Goal: Communication & Community: Answer question/provide support

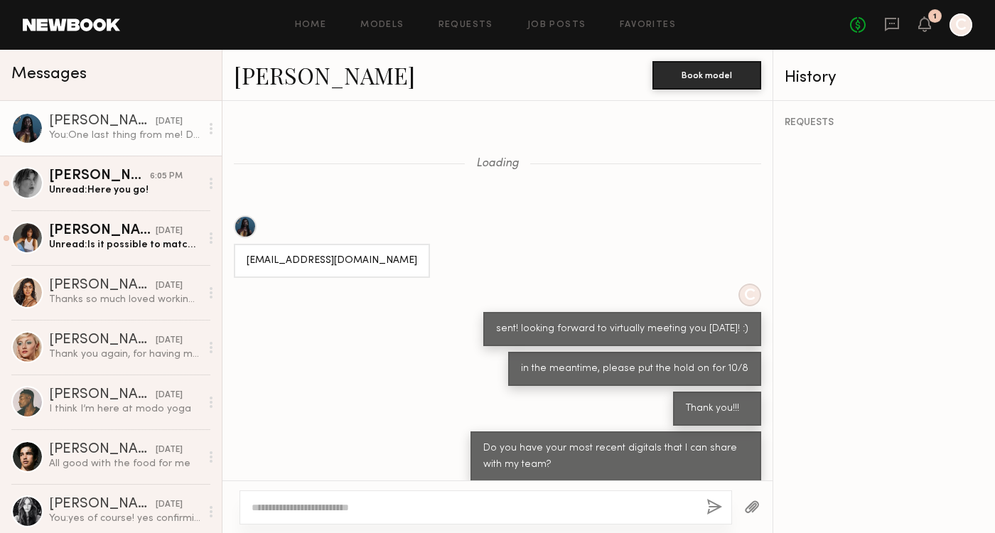
scroll to position [1468, 0]
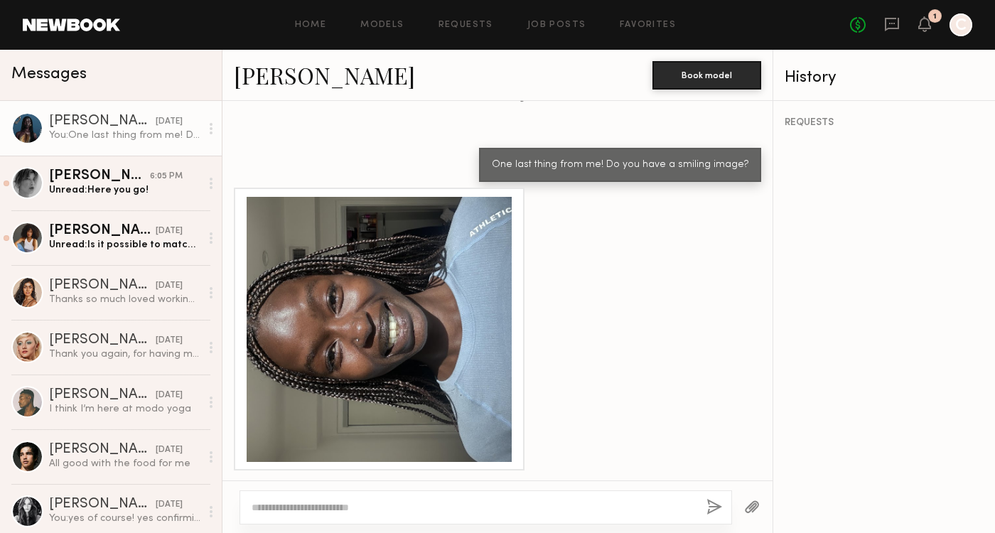
click at [565, 511] on textarea at bounding box center [474, 508] width 444 height 14
type textarea "**********"
click at [710, 504] on button "button" at bounding box center [715, 508] width 16 height 18
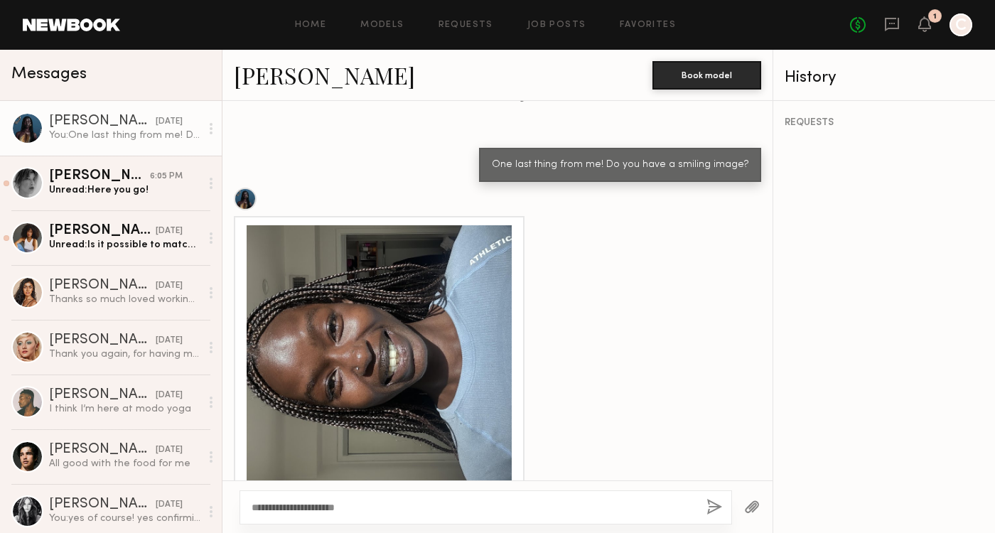
scroll to position [1536, 0]
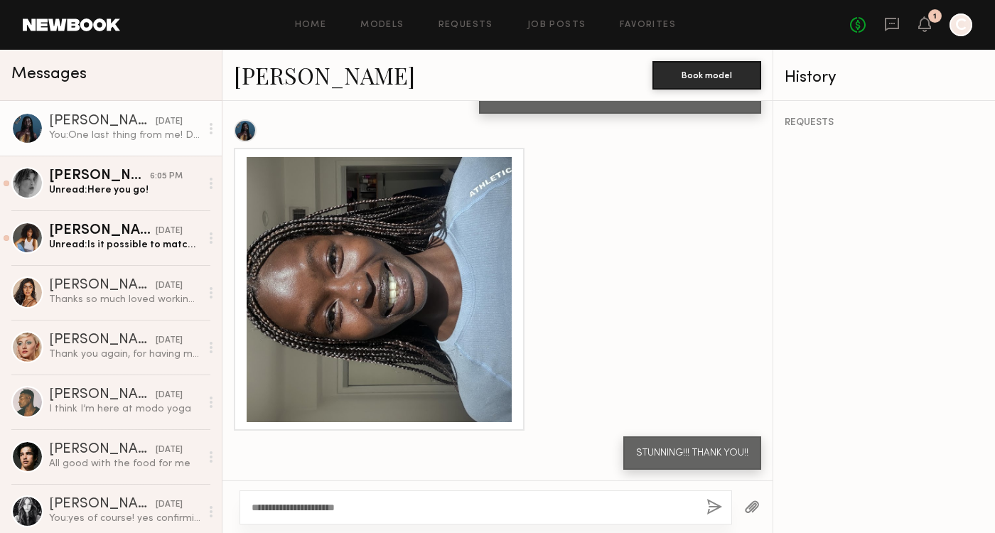
click at [425, 309] on div at bounding box center [379, 289] width 265 height 265
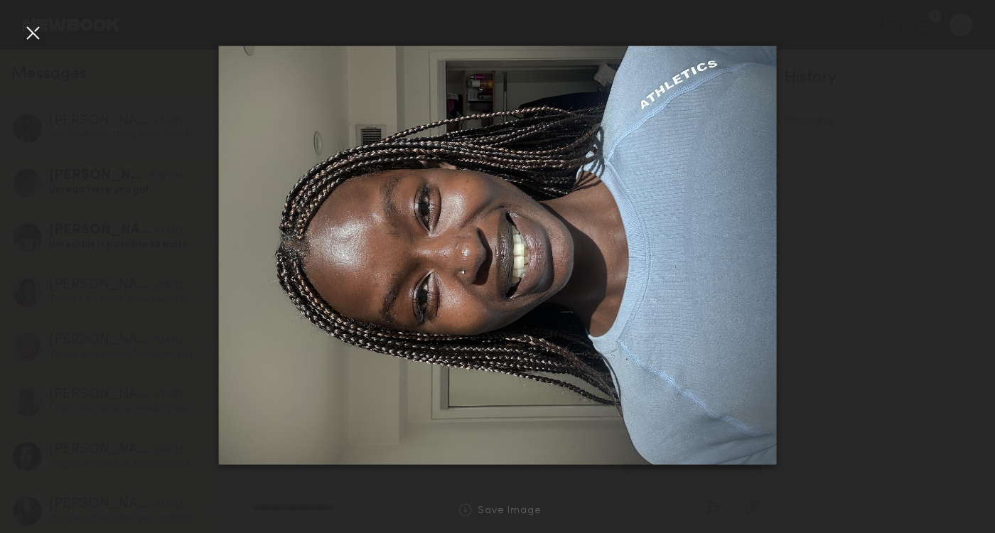
click at [142, 150] on div at bounding box center [497, 255] width 995 height 465
click at [23, 27] on div at bounding box center [32, 32] width 23 height 23
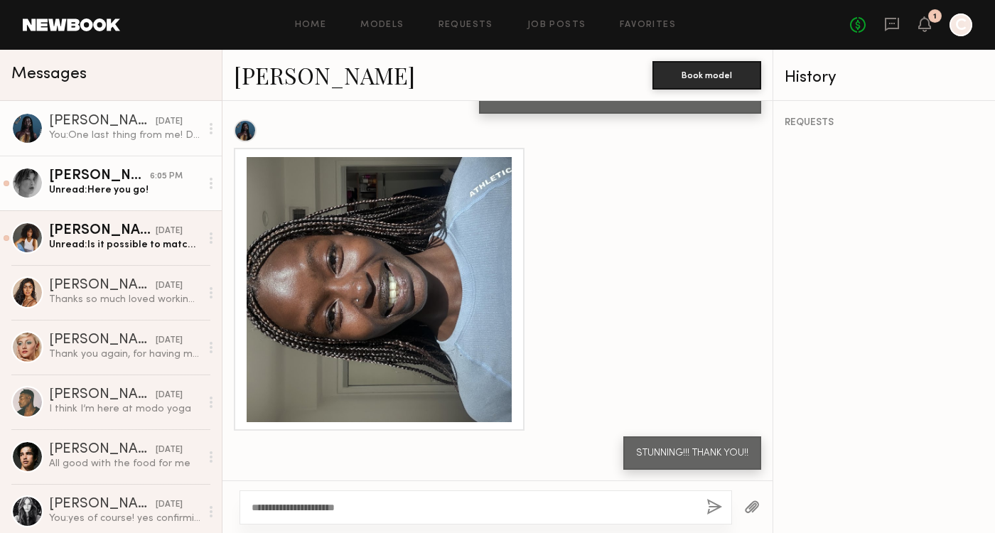
click at [126, 184] on div "Unread: Here you go!" at bounding box center [124, 190] width 151 height 14
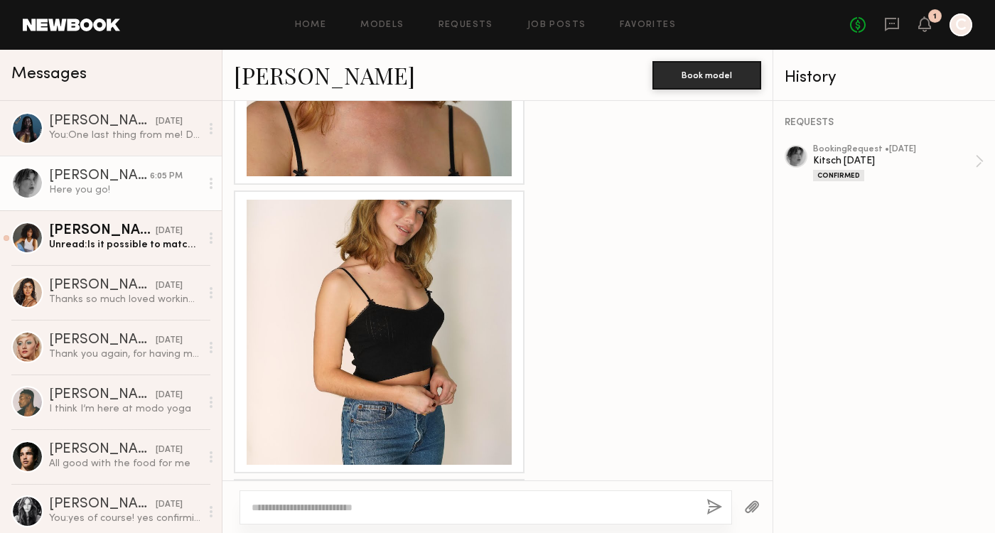
scroll to position [961, 0]
click at [374, 502] on textarea at bounding box center [474, 508] width 444 height 14
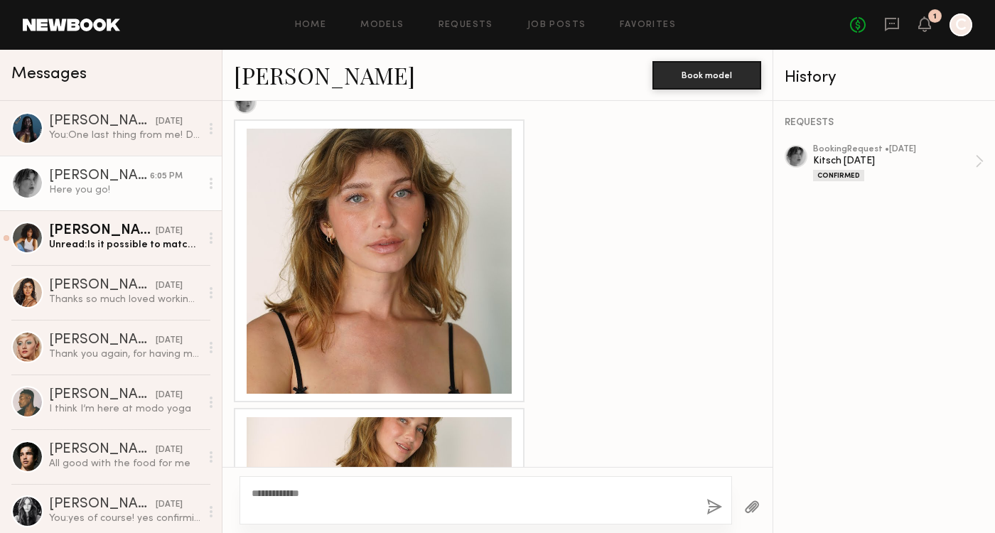
scroll to position [823, 0]
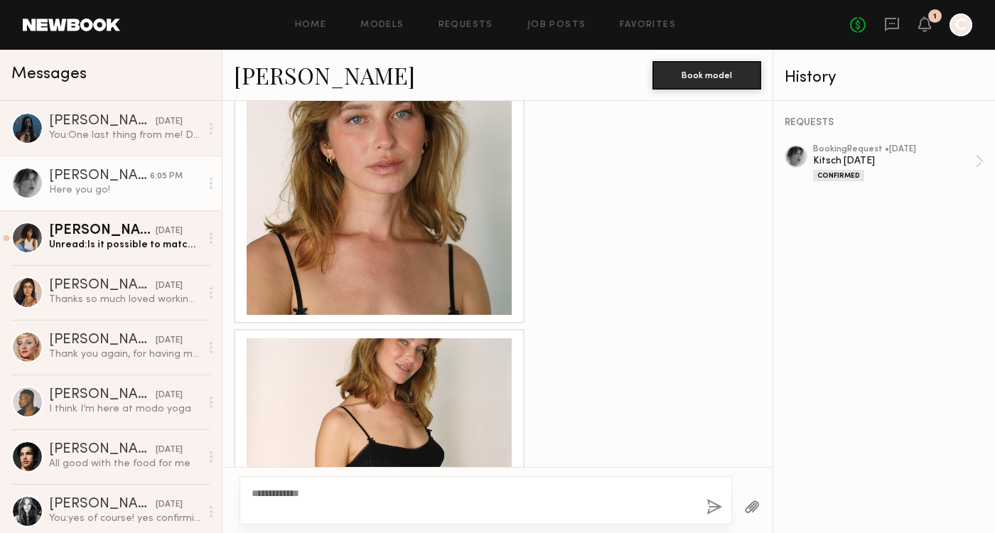
type textarea "**********"
click at [358, 269] on div at bounding box center [379, 182] width 265 height 265
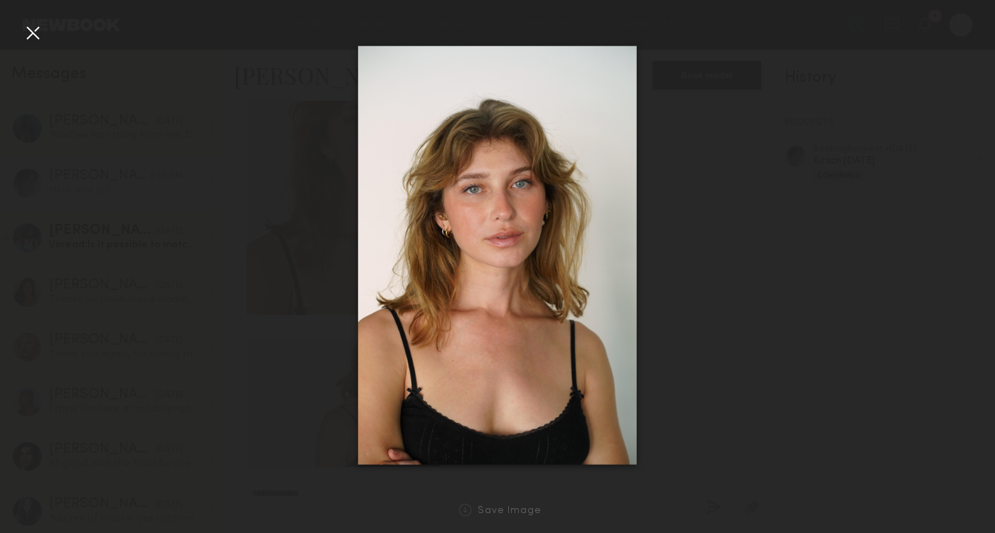
click at [675, 424] on div at bounding box center [497, 255] width 995 height 465
click at [647, 358] on div at bounding box center [497, 255] width 995 height 465
click at [23, 23] on div at bounding box center [32, 32] width 23 height 23
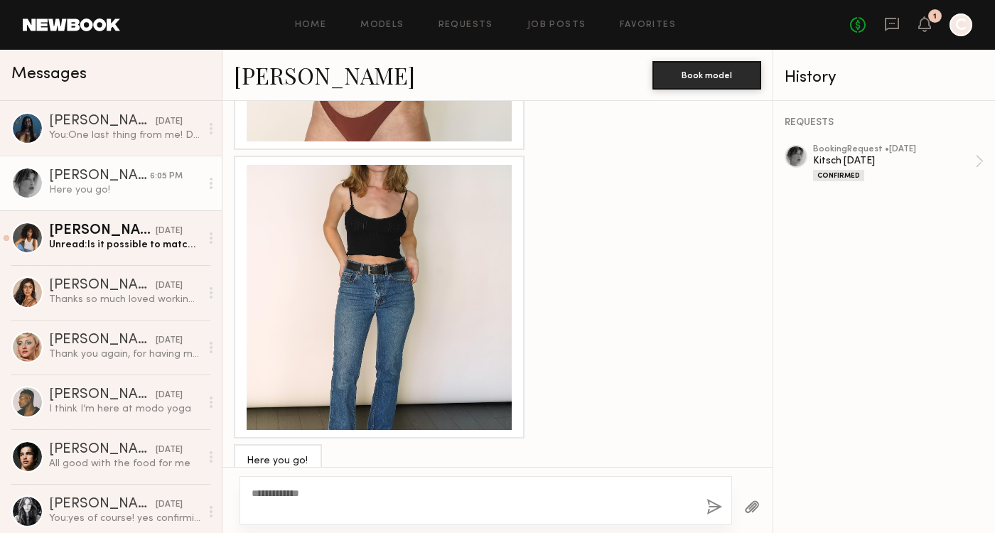
scroll to position [1579, 0]
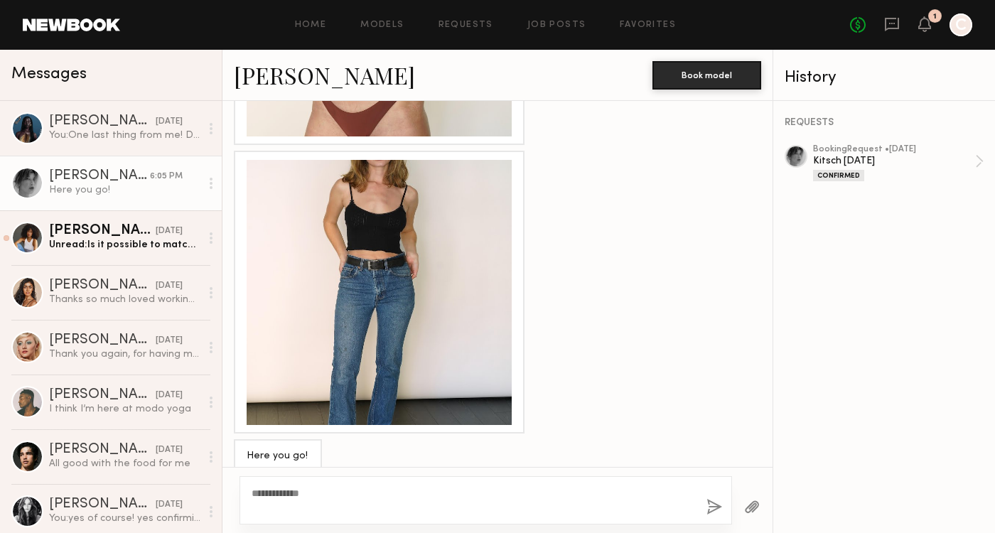
click at [371, 312] on div at bounding box center [379, 292] width 265 height 265
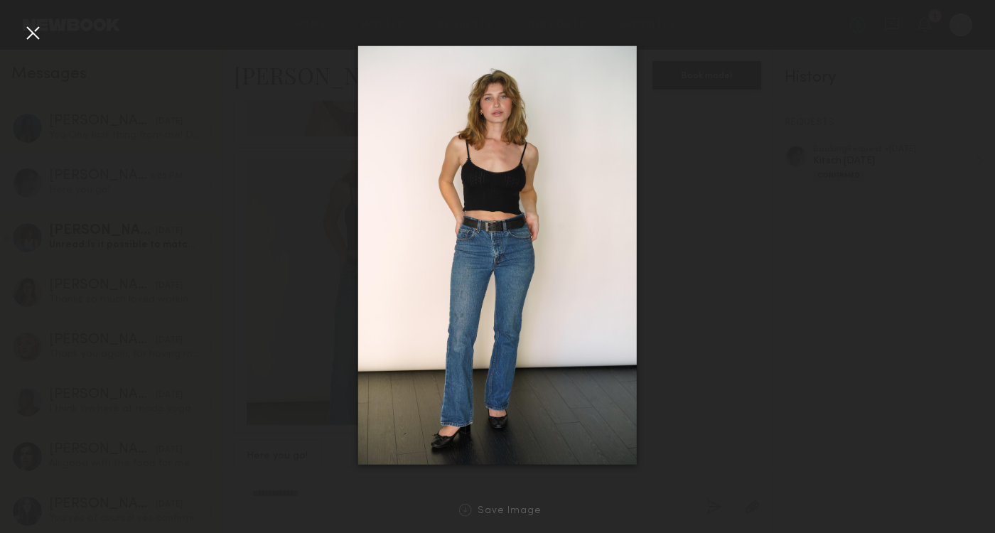
click at [289, 278] on div at bounding box center [497, 255] width 995 height 465
click at [267, 273] on div at bounding box center [497, 255] width 995 height 465
click at [29, 28] on div at bounding box center [32, 32] width 23 height 23
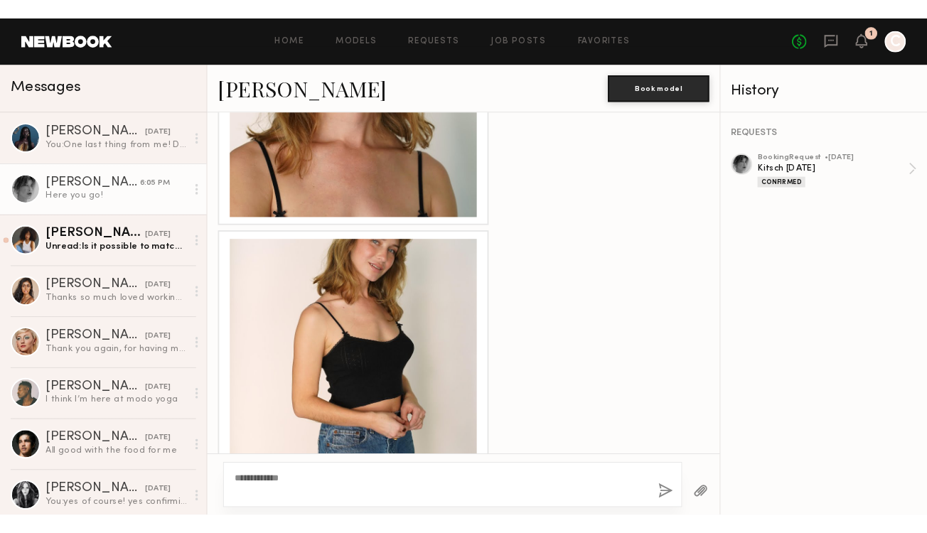
scroll to position [953, 0]
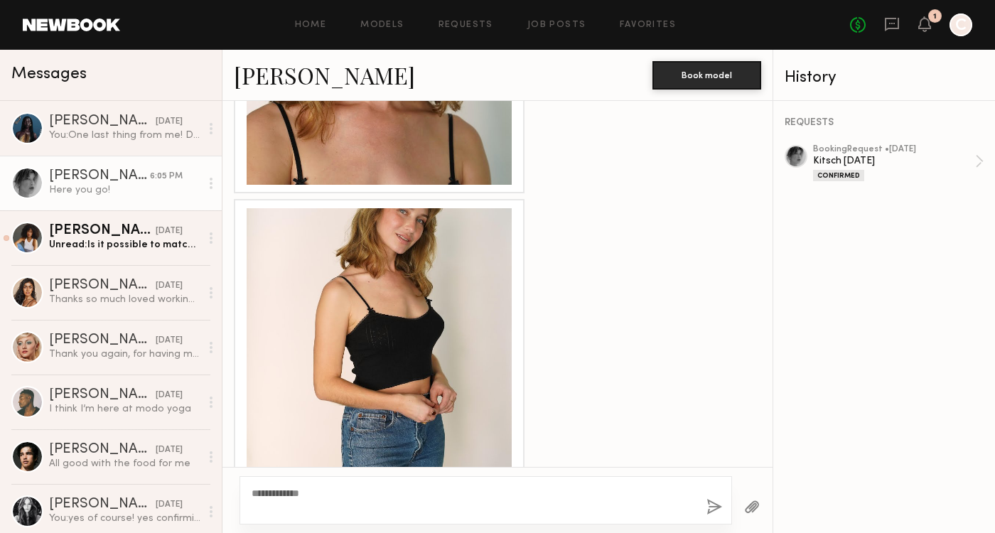
click at [366, 317] on div at bounding box center [379, 340] width 265 height 265
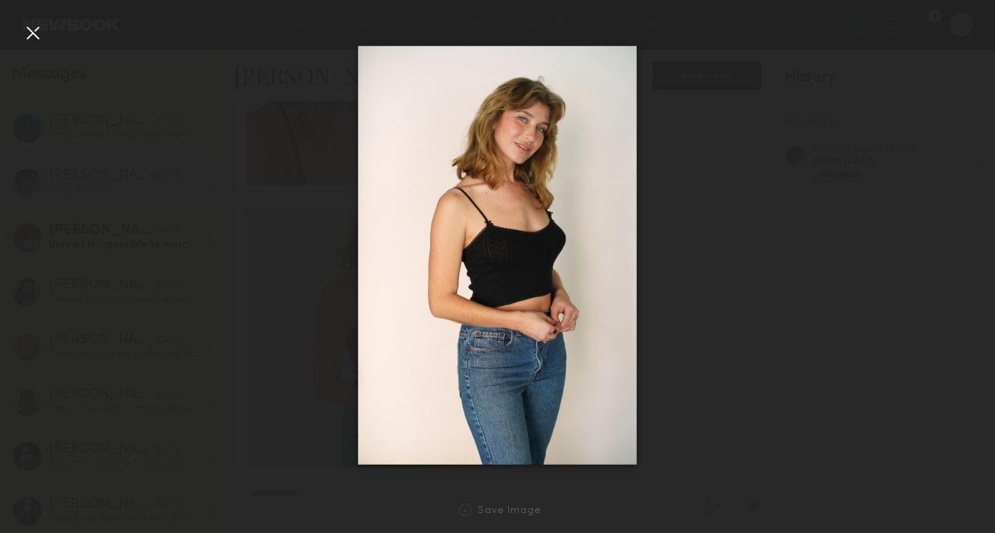
click at [33, 37] on div at bounding box center [32, 32] width 23 height 23
